Goal: Communication & Community: Answer question/provide support

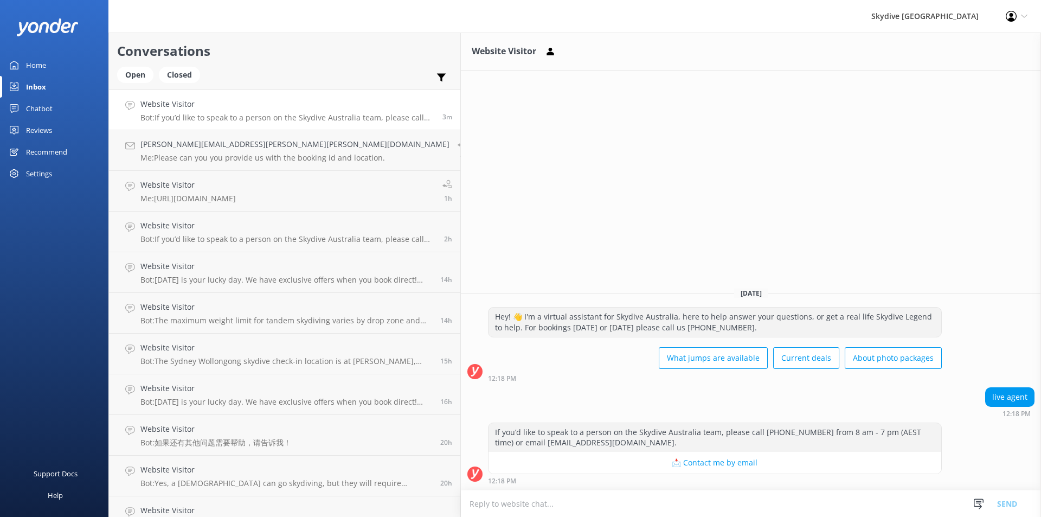
click at [461, 503] on textarea at bounding box center [751, 503] width 580 height 27
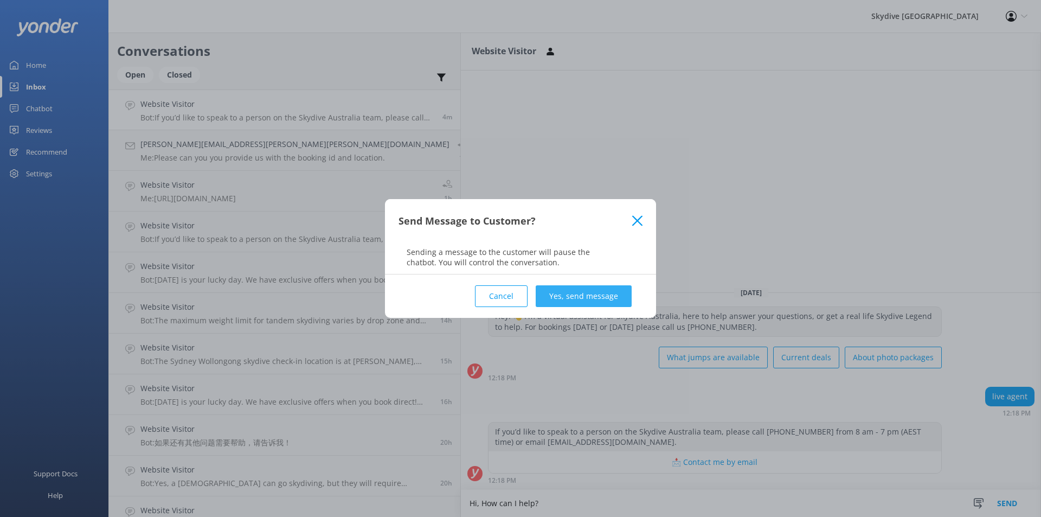
type textarea "Hi, How can I help?"
click at [590, 291] on button "Yes, send message" at bounding box center [584, 296] width 96 height 22
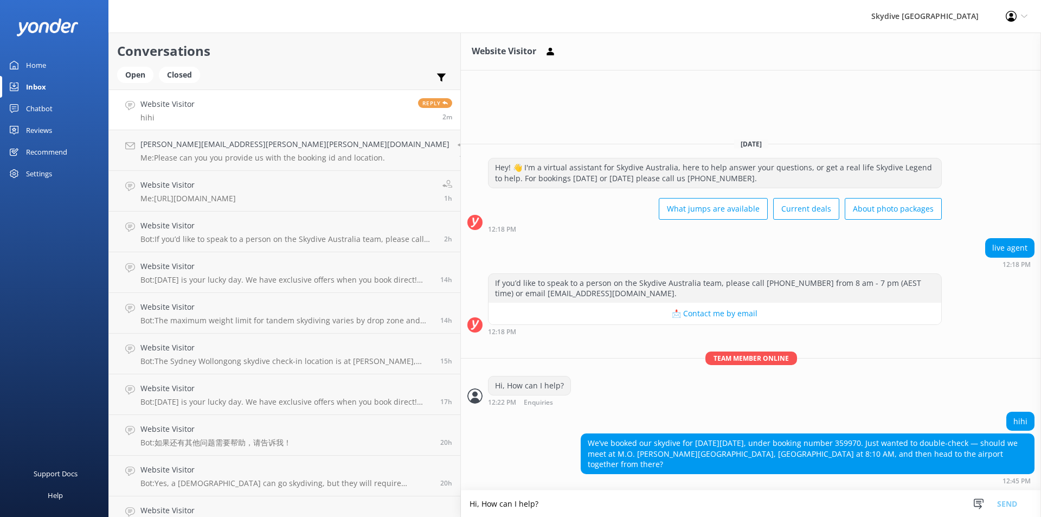
click at [461, 503] on textarea "Hi, How can I help?" at bounding box center [751, 503] width 580 height 27
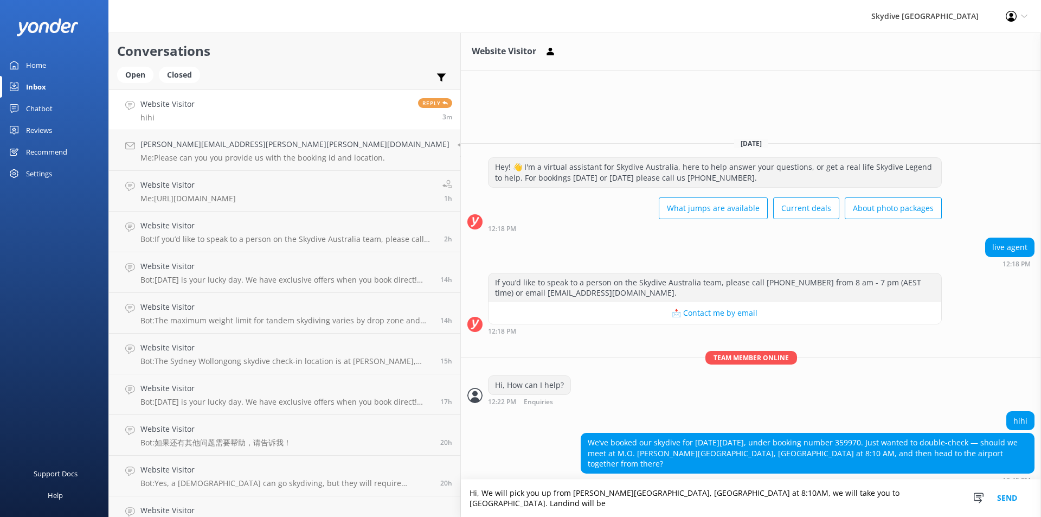
click at [727, 501] on textarea "Hi, We will pick you up from [PERSON_NAME][GEOGRAPHIC_DATA], [GEOGRAPHIC_DATA] …" at bounding box center [751, 497] width 580 height 37
click at [781, 500] on textarea "Hi, We will pick you up from [PERSON_NAME][GEOGRAPHIC_DATA], [GEOGRAPHIC_DATA] …" at bounding box center [751, 497] width 580 height 37
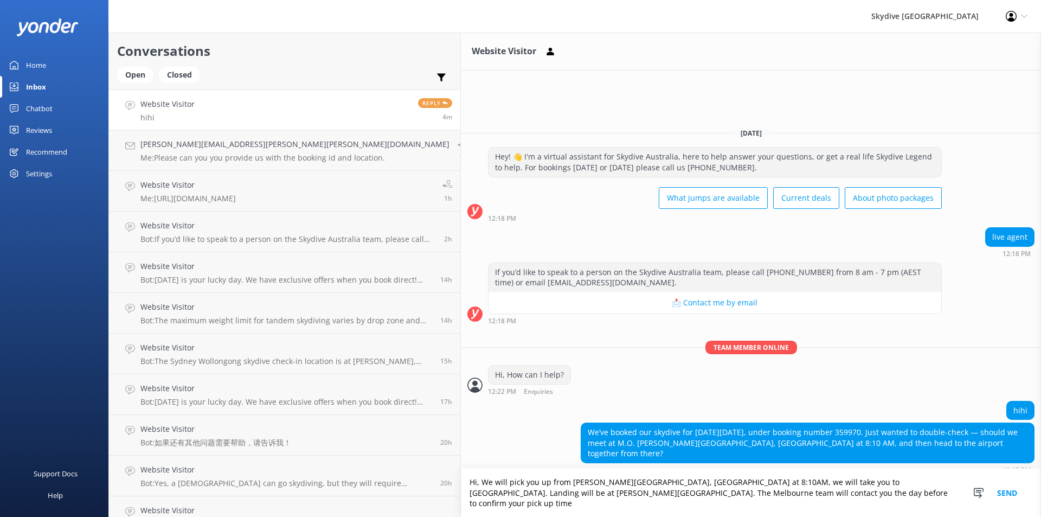
type textarea "Hi, We will pick you up from [PERSON_NAME][GEOGRAPHIC_DATA], [GEOGRAPHIC_DATA] …"
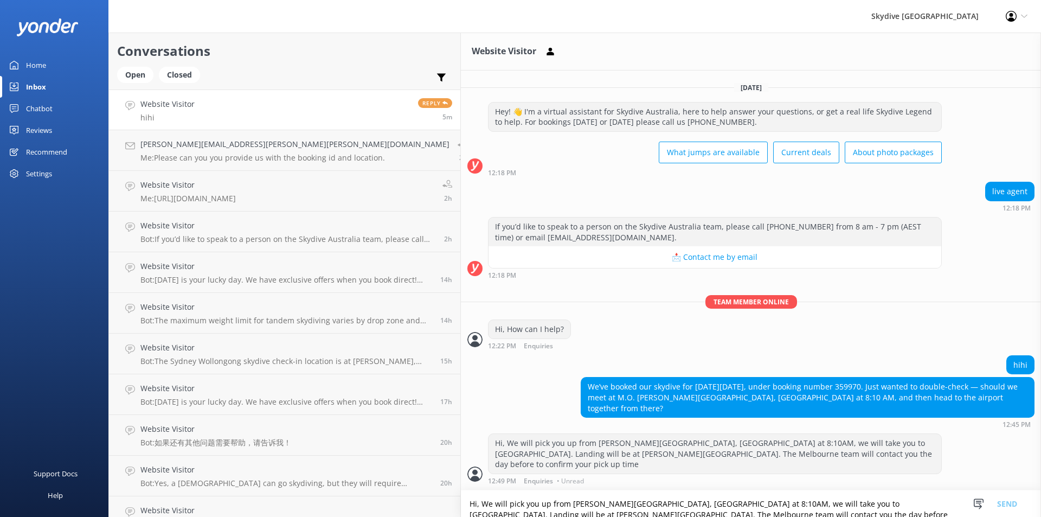
click at [601, 508] on textarea "Hi, We will pick you up from [PERSON_NAME][GEOGRAPHIC_DATA], [GEOGRAPHIC_DATA] …" at bounding box center [751, 503] width 580 height 27
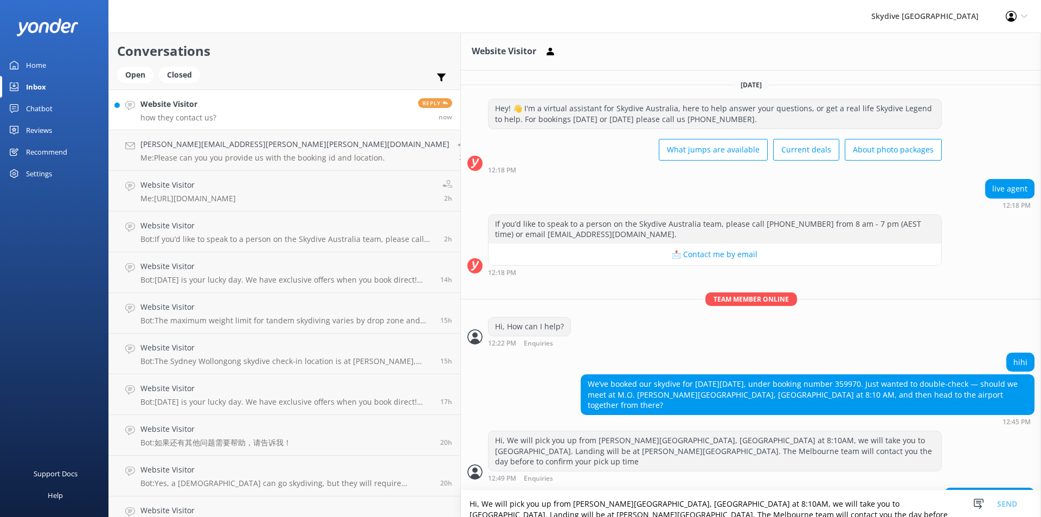
scroll to position [44, 0]
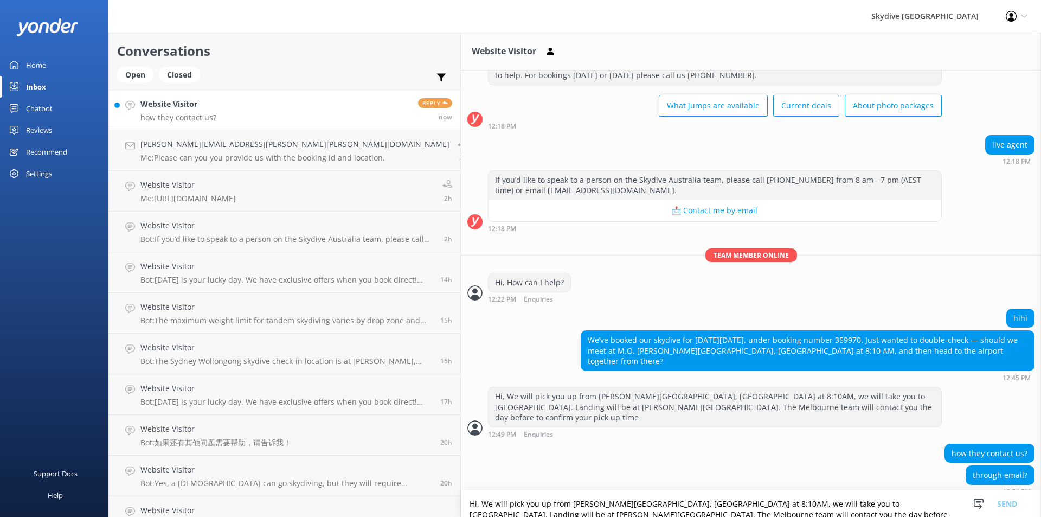
click at [461, 505] on textarea "Hi, We will pick you up from [PERSON_NAME][GEOGRAPHIC_DATA], [GEOGRAPHIC_DATA] …" at bounding box center [751, 503] width 580 height 27
click at [461, 506] on textarea "Hi, We will pick you up from [PERSON_NAME][GEOGRAPHIC_DATA], [GEOGRAPHIC_DATA] …" at bounding box center [751, 503] width 580 height 27
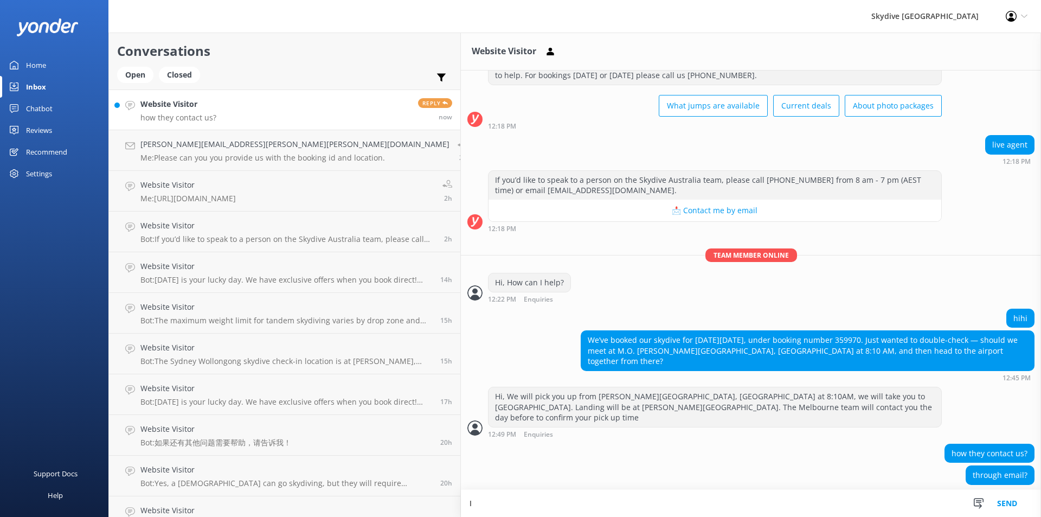
scroll to position [44, 0]
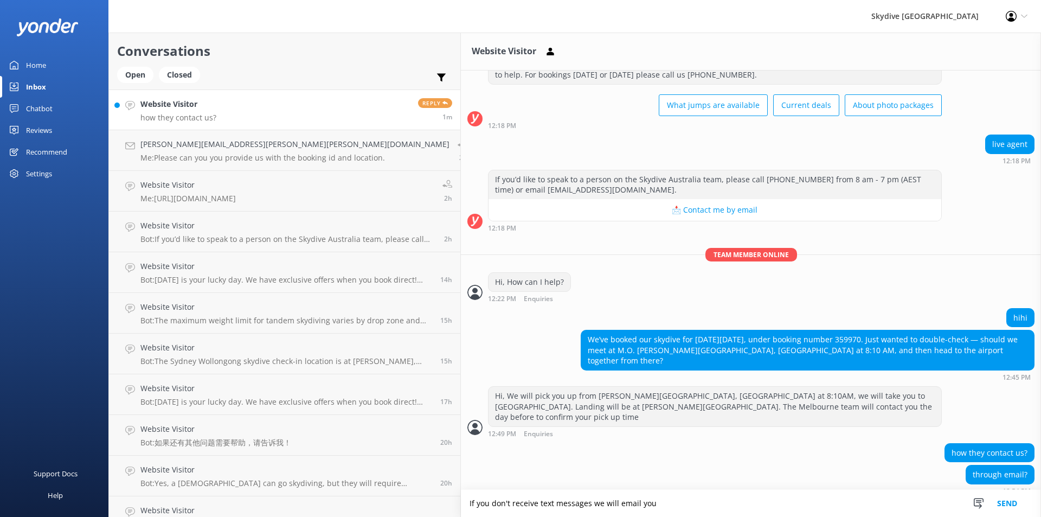
type textarea "If you don't receive text messages we will email you"
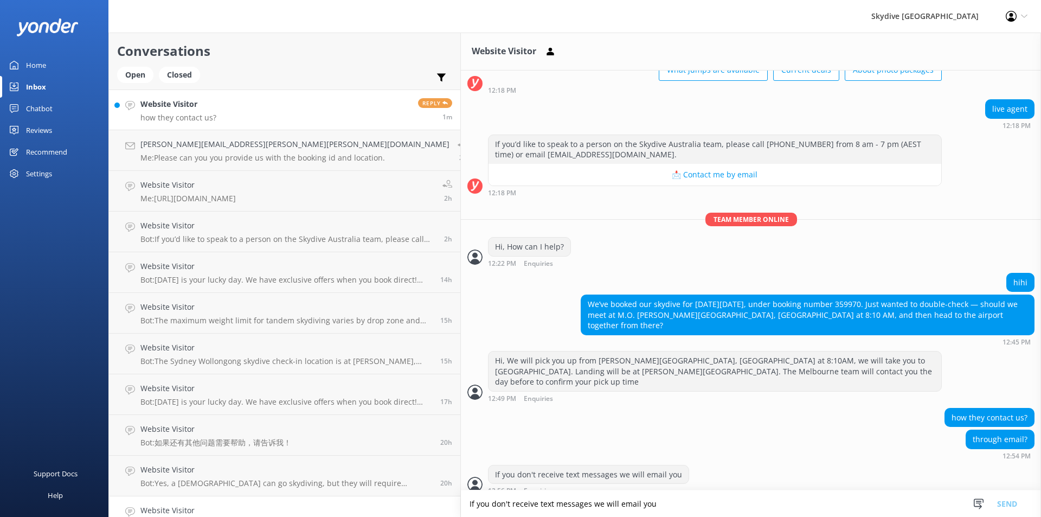
scroll to position [114, 0]
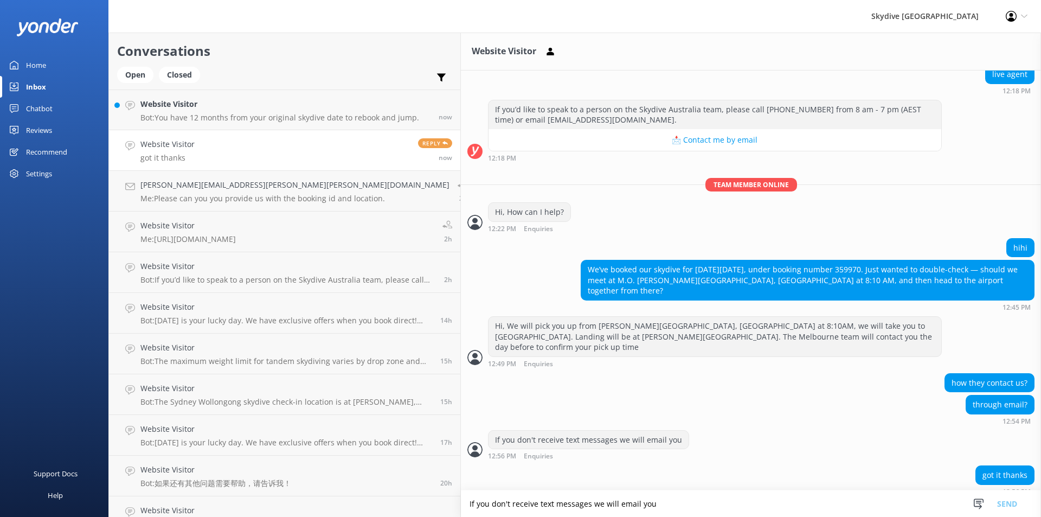
click at [461, 507] on textarea "If you don't receive text messages we will email you" at bounding box center [751, 503] width 580 height 27
type textarea "Your welcome"
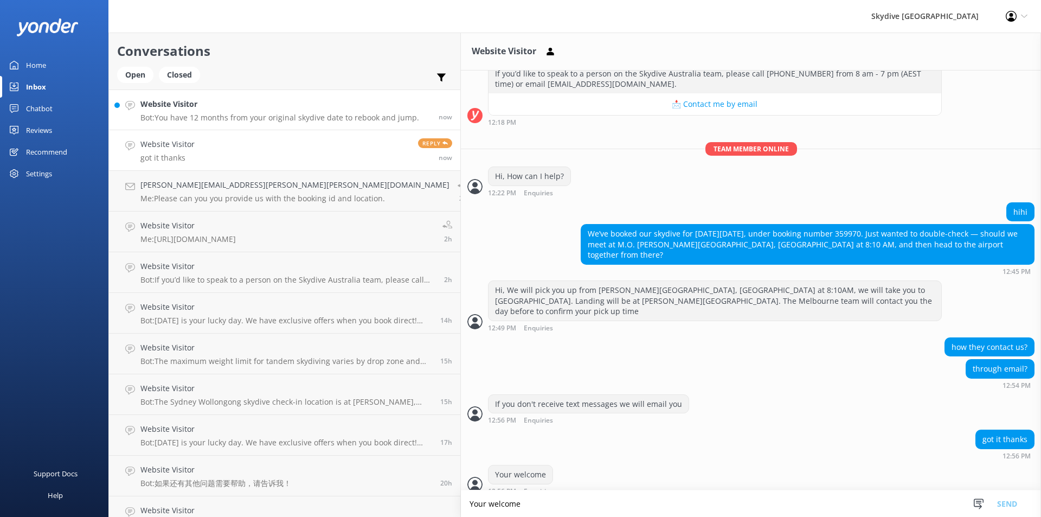
click at [168, 109] on h4 "Website Visitor" at bounding box center [279, 104] width 279 height 12
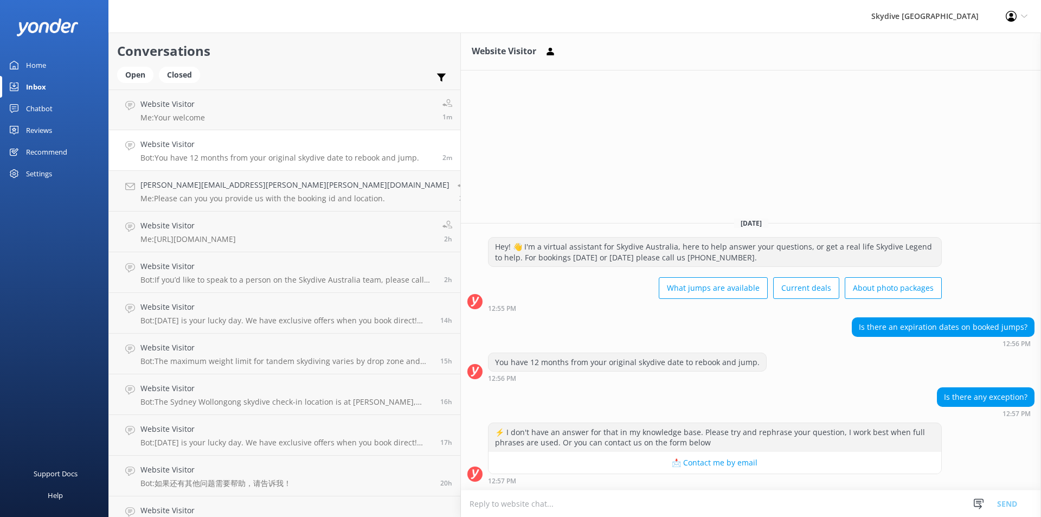
click at [461, 503] on textarea at bounding box center [751, 503] width 580 height 27
paste textarea "[EMAIL_ADDRESS][DOMAIN_NAME]"
drag, startPoint x: 449, startPoint y: 260, endPoint x: 499, endPoint y: 257, distance: 50.5
click at [499, 257] on div "Hey! 👋 I'm a virtual assistant for Skydive Australia, here to help answer your …" at bounding box center [714, 251] width 453 height 29
copy div "300 663 634."
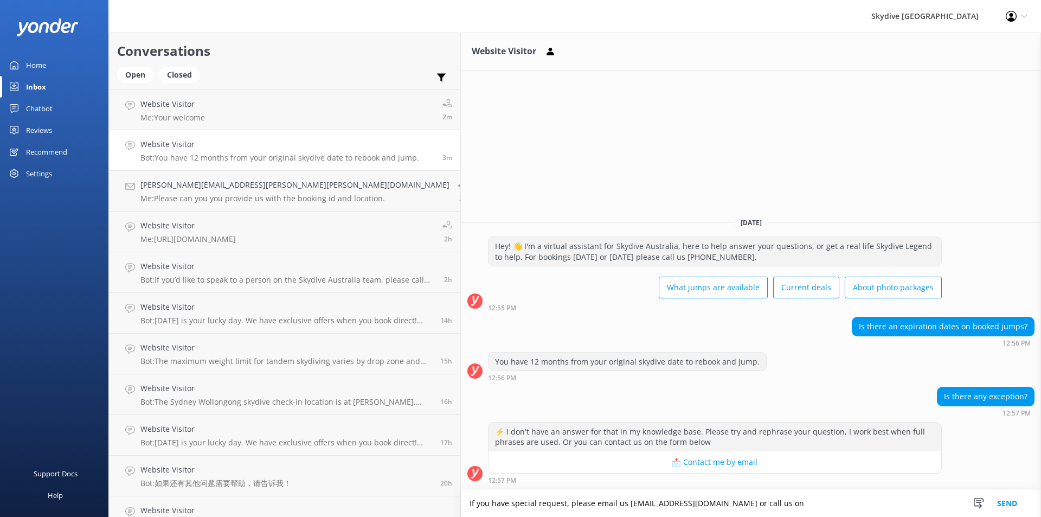
click at [634, 504] on textarea "If you have special request, please email us [EMAIL_ADDRESS][DOMAIN_NAME] or ca…" at bounding box center [751, 503] width 580 height 27
paste textarea "1300 663 634."
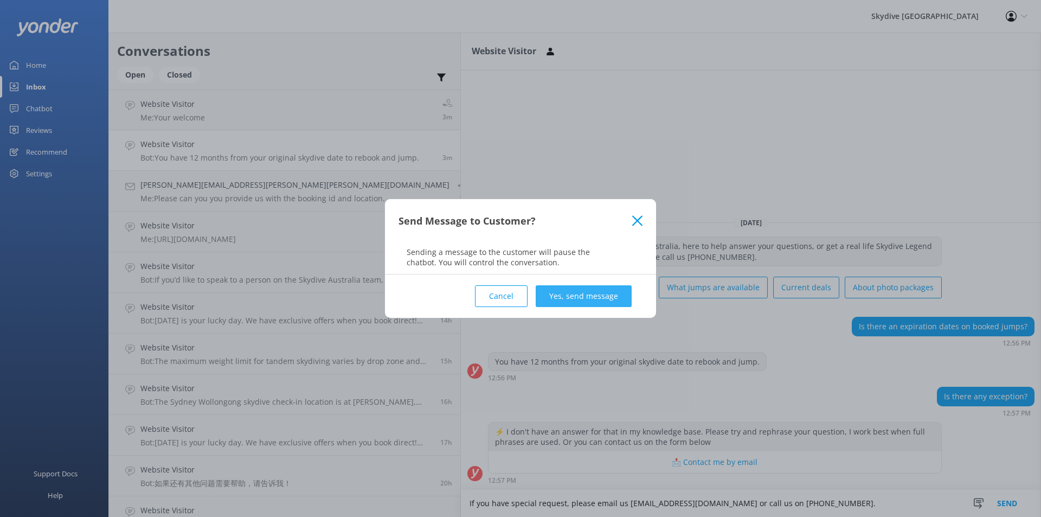
type textarea "If you have special request, please email us [EMAIL_ADDRESS][DOMAIN_NAME] or ca…"
click at [580, 292] on button "Yes, send message" at bounding box center [584, 296] width 96 height 22
